Goal: Transaction & Acquisition: Purchase product/service

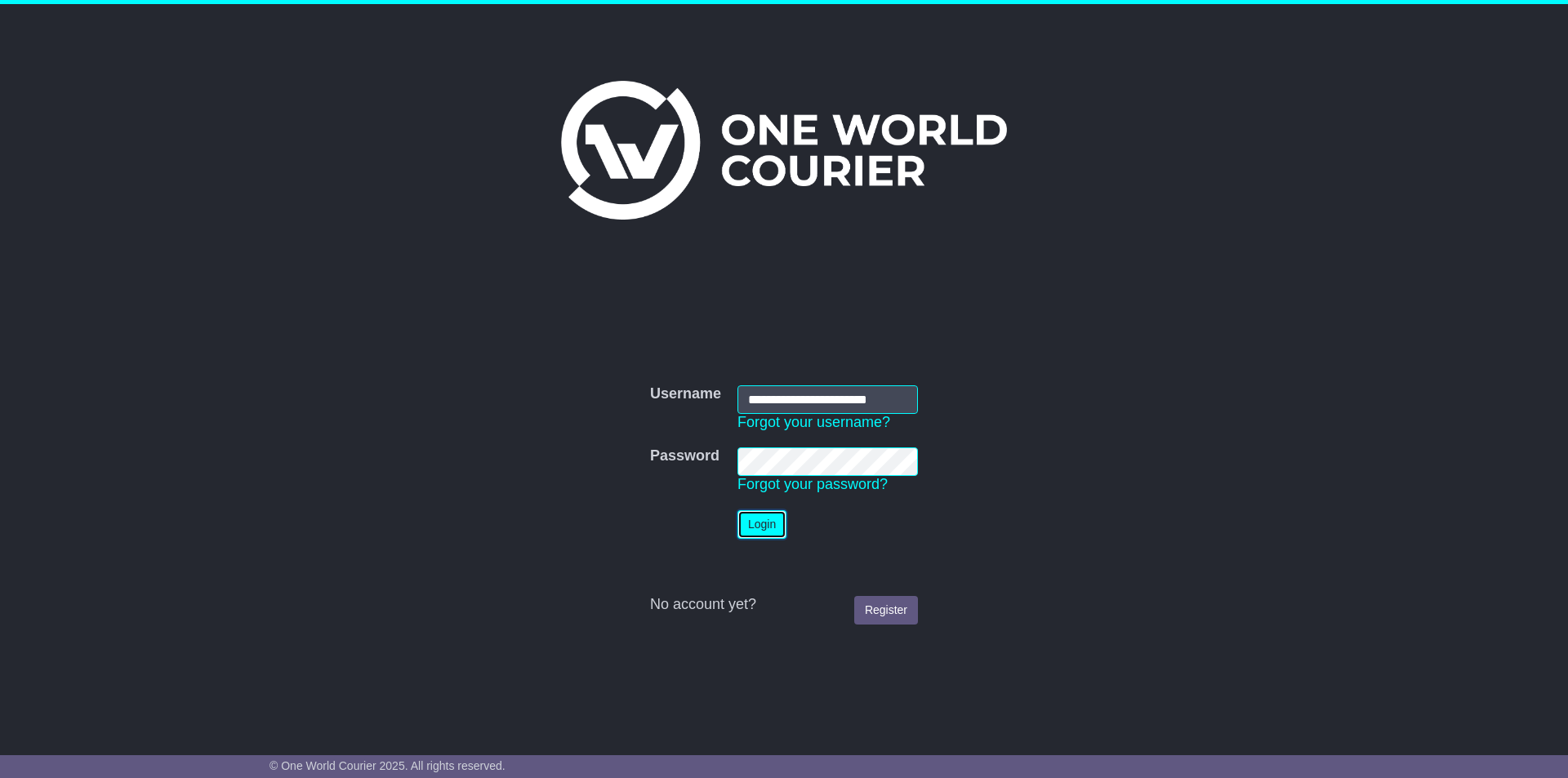
click at [770, 524] on button "Login" at bounding box center [762, 524] width 49 height 29
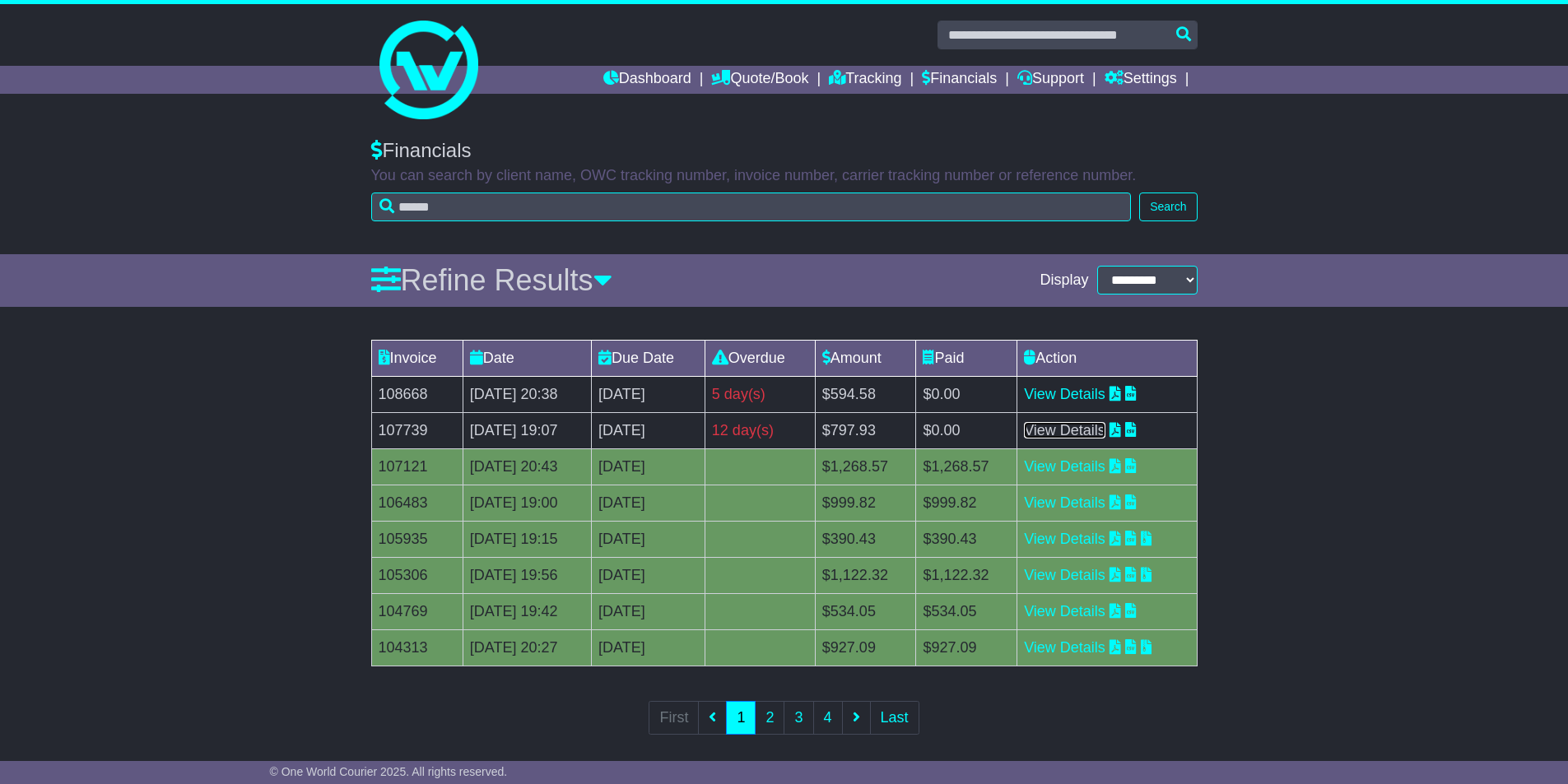
click at [1103, 436] on link "View Details" at bounding box center [1065, 430] width 82 height 17
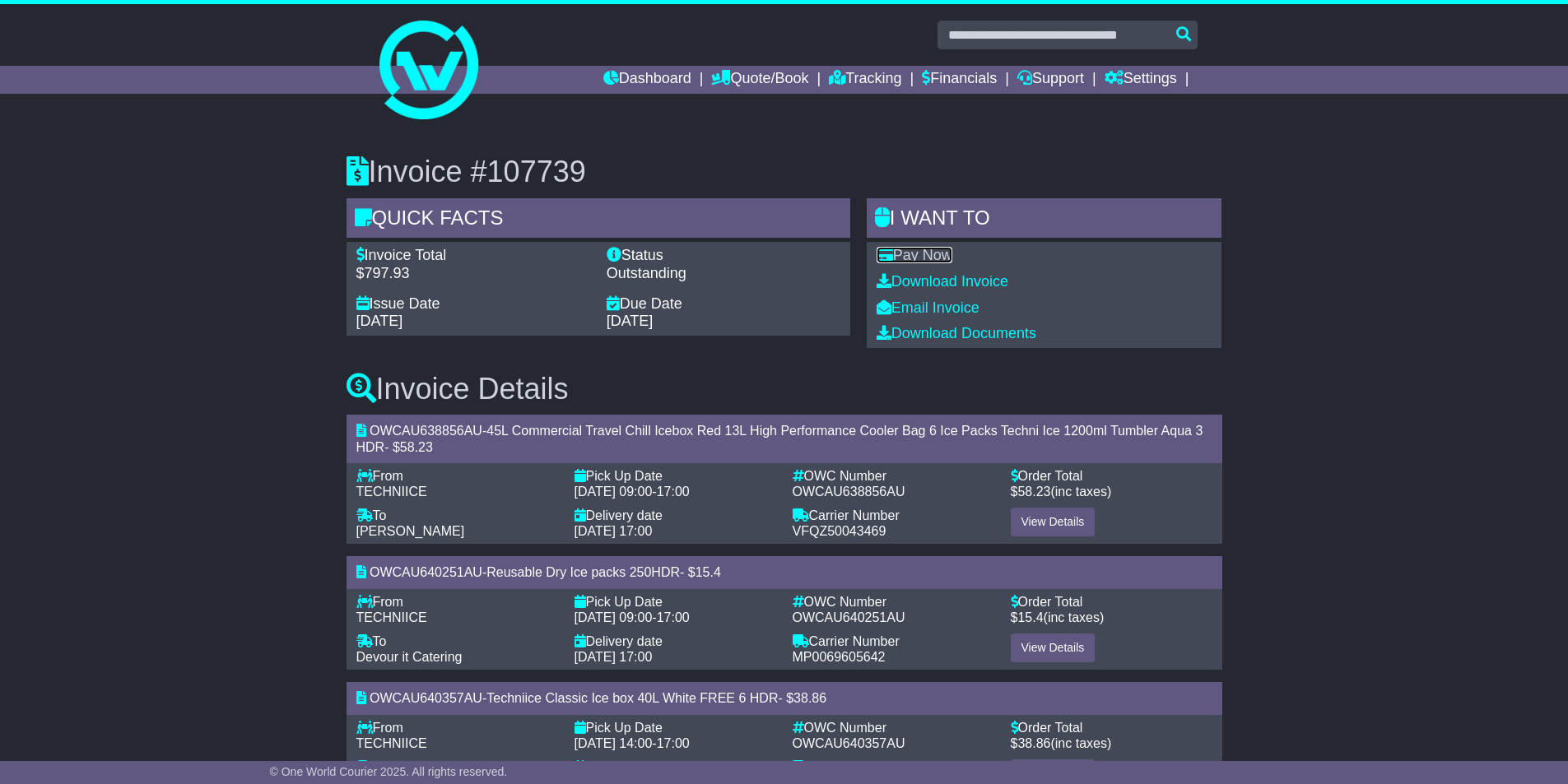
click at [917, 258] on link "Pay Now" at bounding box center [914, 255] width 76 height 17
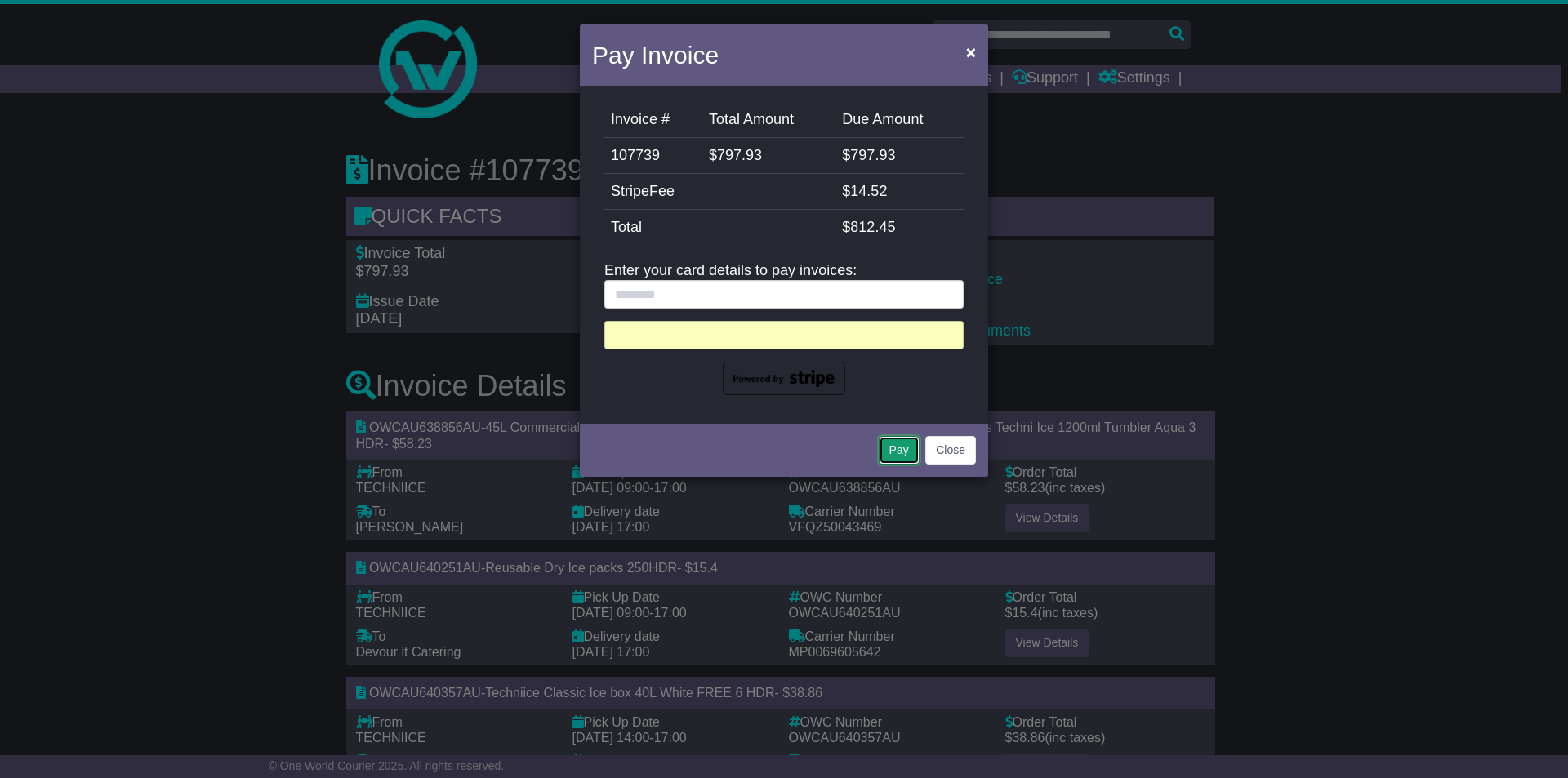
click at [900, 448] on button "Pay" at bounding box center [899, 450] width 41 height 29
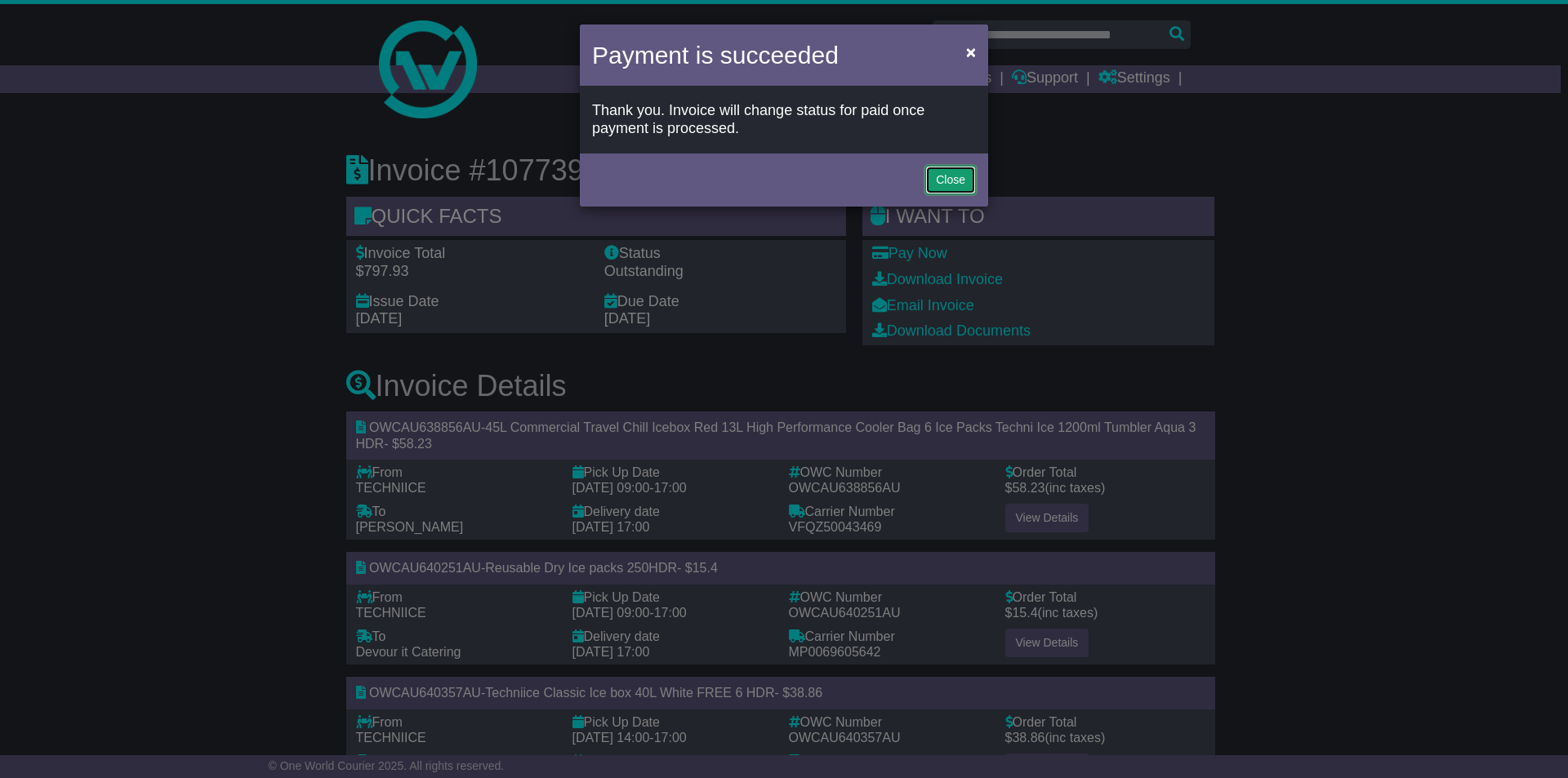
click at [952, 180] on button "Close" at bounding box center [950, 180] width 50 height 29
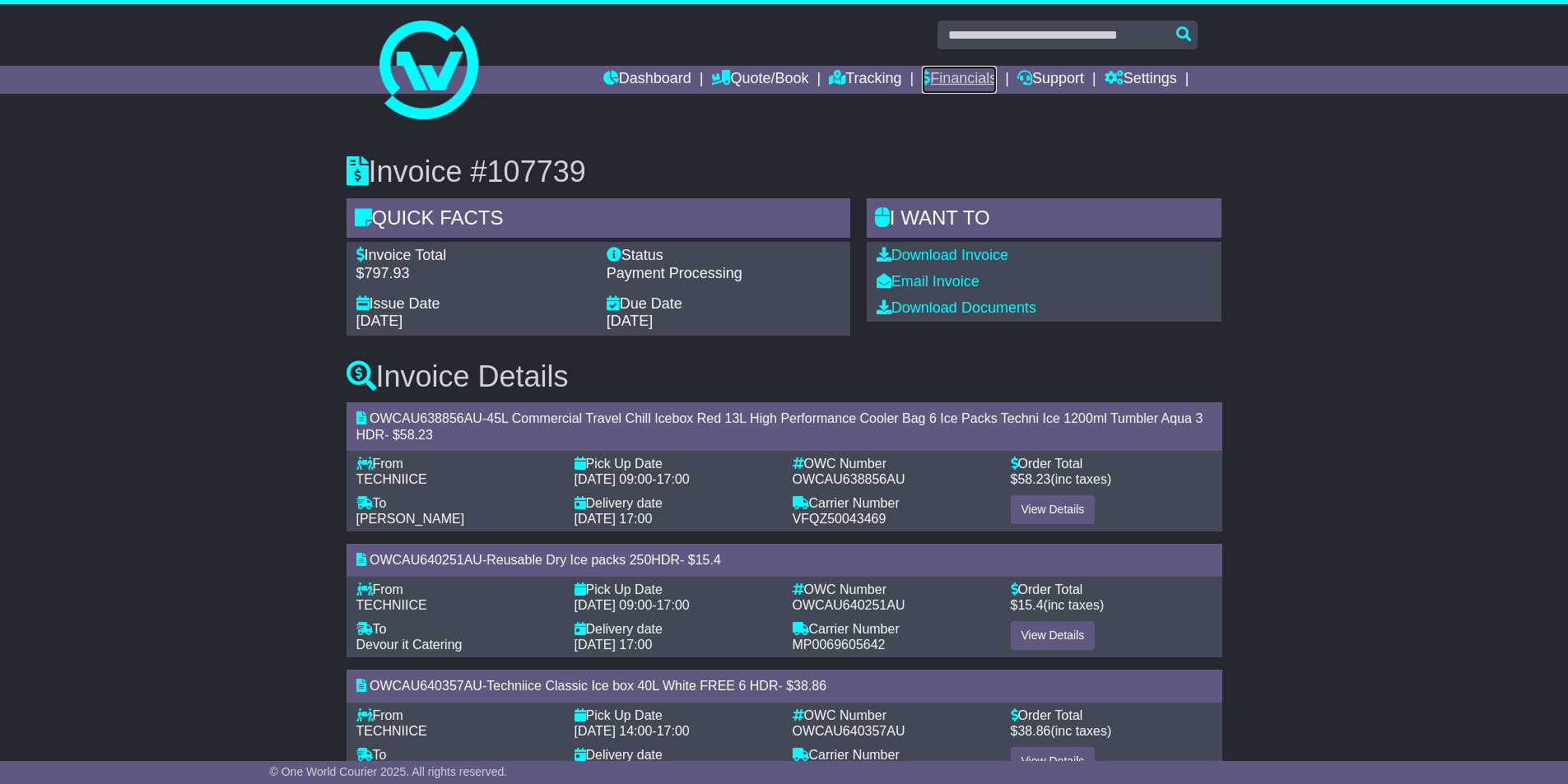
click at [945, 78] on link "Financials" at bounding box center [959, 79] width 75 height 28
